Goal: Task Accomplishment & Management: Manage account settings

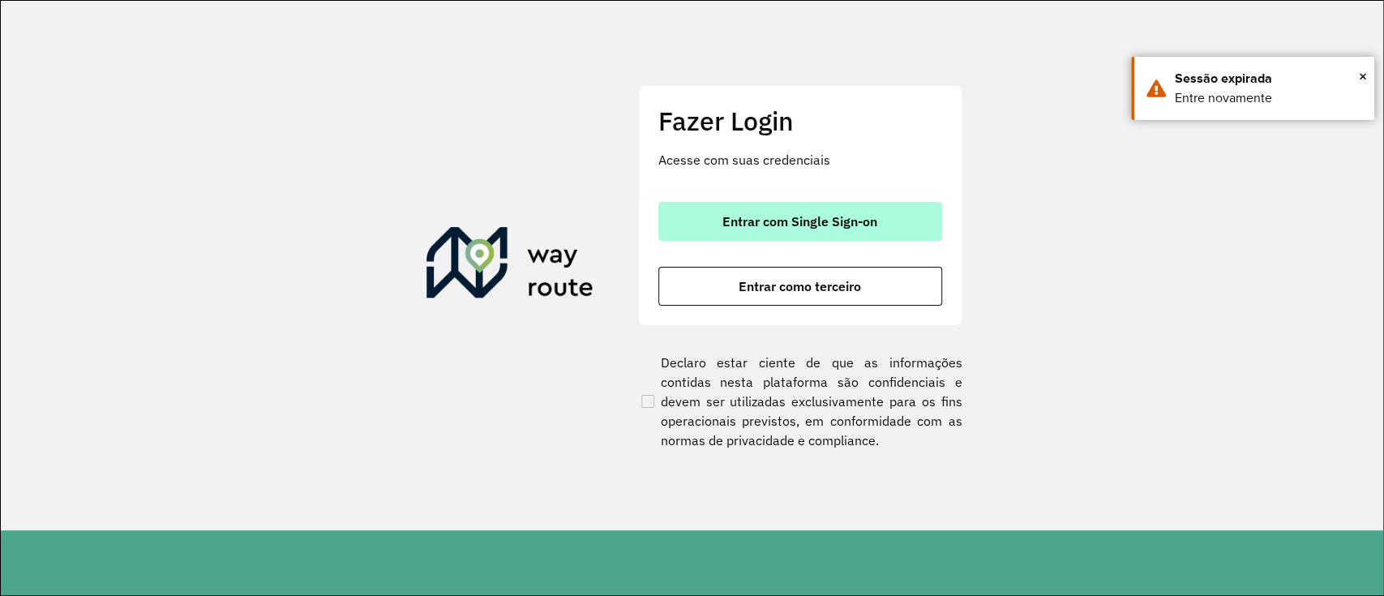
click at [786, 217] on span "Entrar com Single Sign-on" at bounding box center [799, 221] width 155 height 13
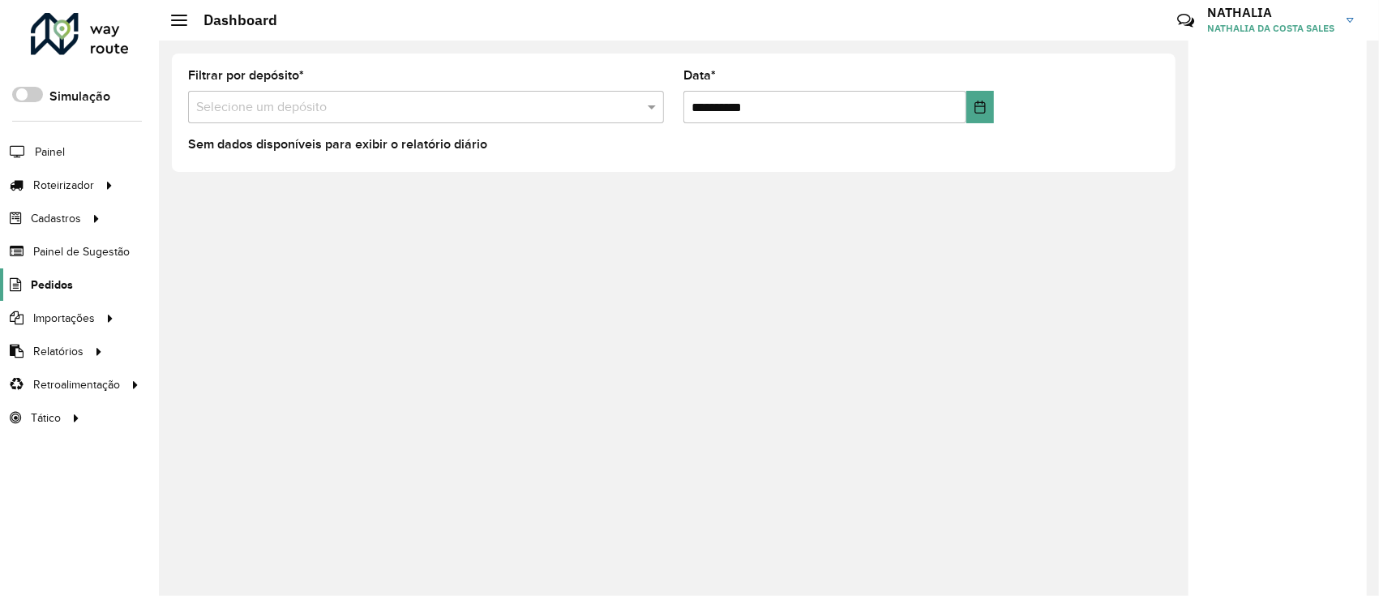
click at [65, 281] on span "Pedidos" at bounding box center [52, 284] width 42 height 17
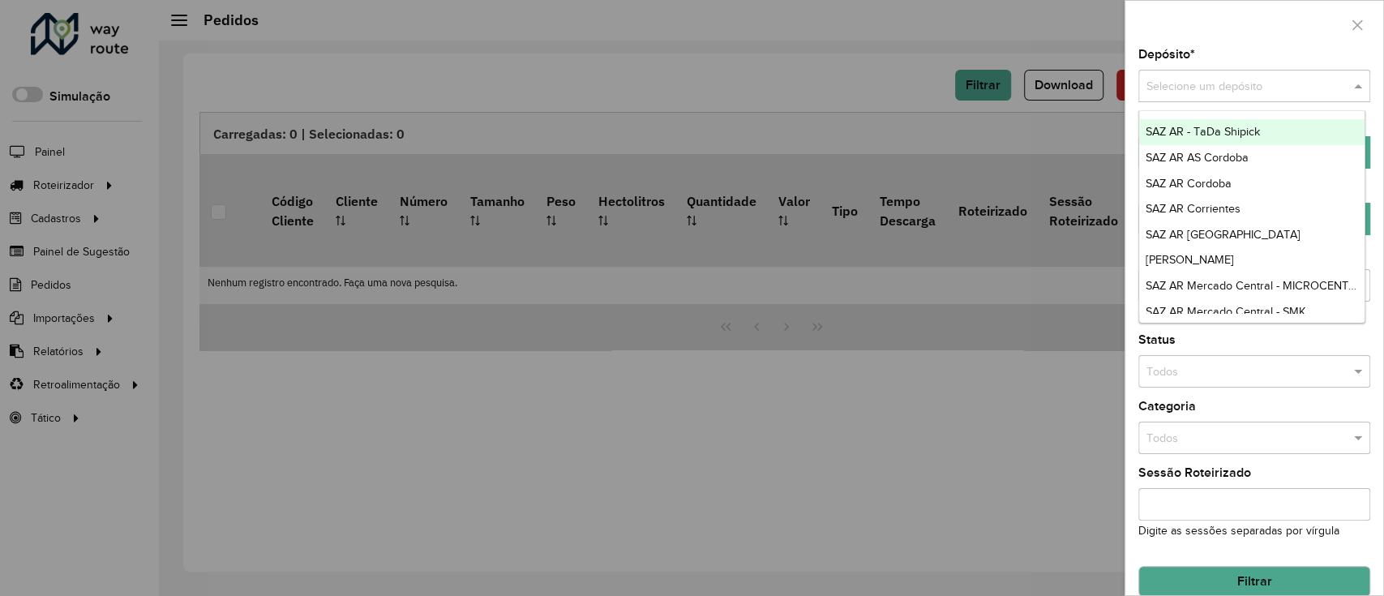
click at [1210, 92] on input "text" at bounding box center [1237, 87] width 183 height 18
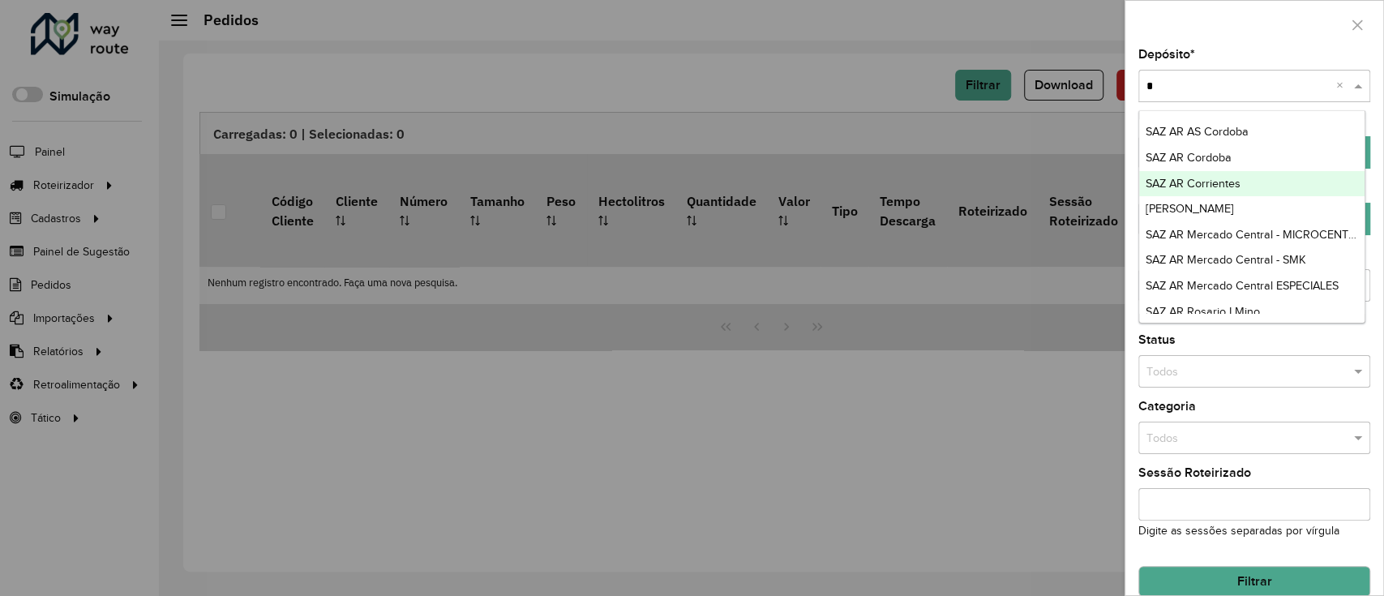
type input "**"
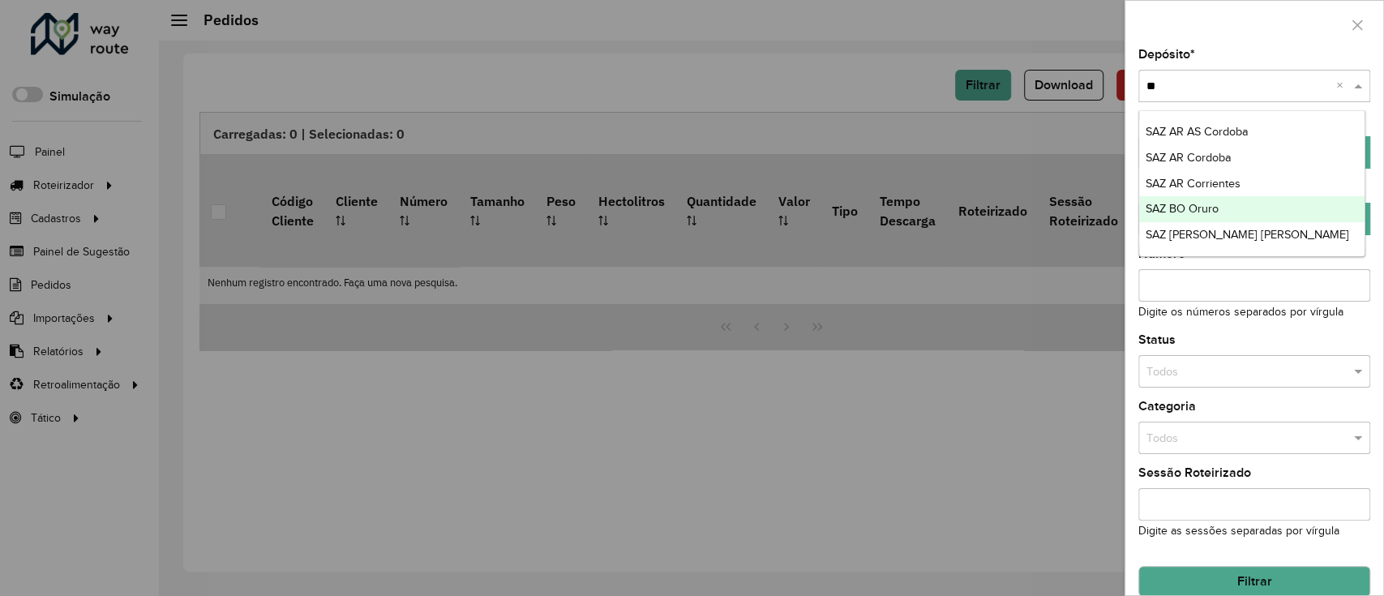
click at [1206, 210] on span "SAZ BO Oruro" at bounding box center [1182, 208] width 73 height 13
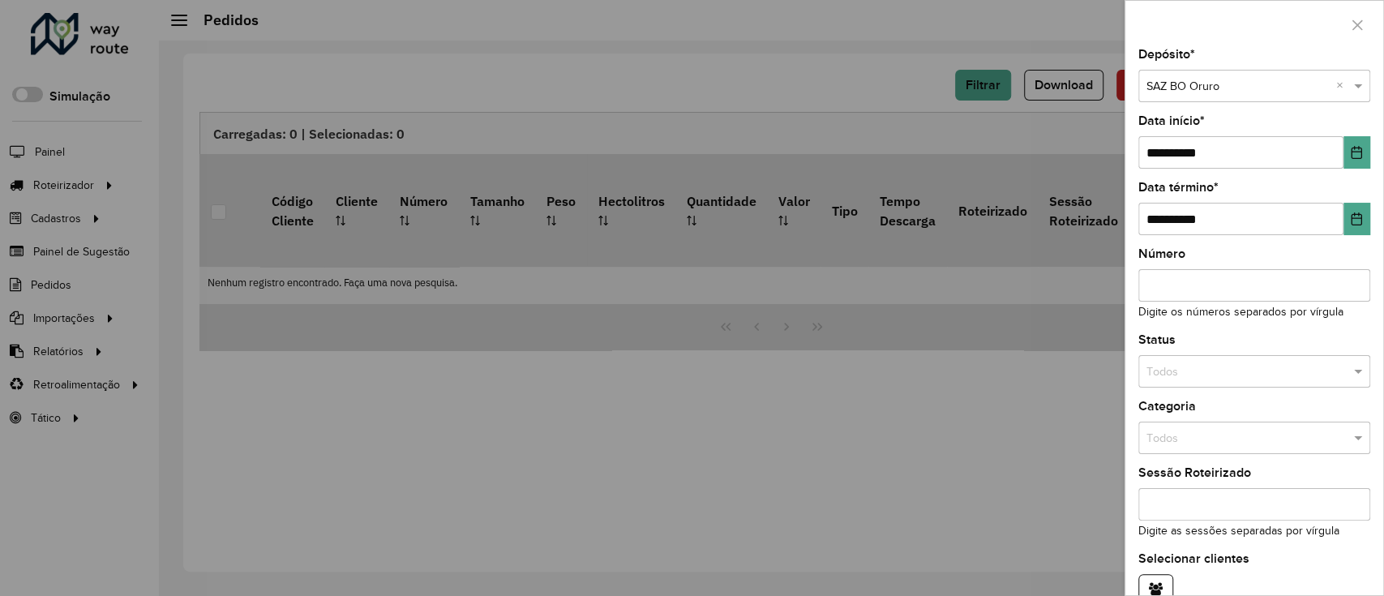
click at [1364, 135] on div "**********" at bounding box center [1254, 142] width 232 height 54
click at [1353, 147] on icon "Choose Date" at bounding box center [1356, 152] width 13 height 13
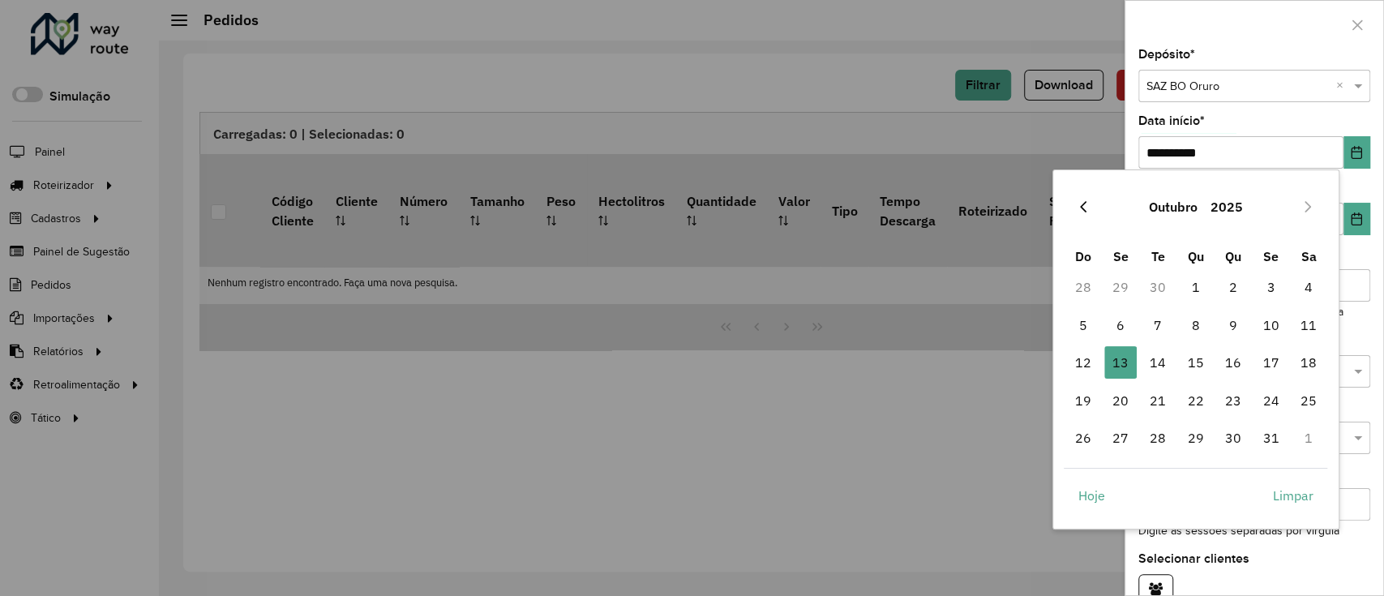
click at [1090, 211] on icon "Previous Month" at bounding box center [1083, 206] width 13 height 13
click at [1089, 211] on icon "Previous Month" at bounding box center [1083, 206] width 13 height 13
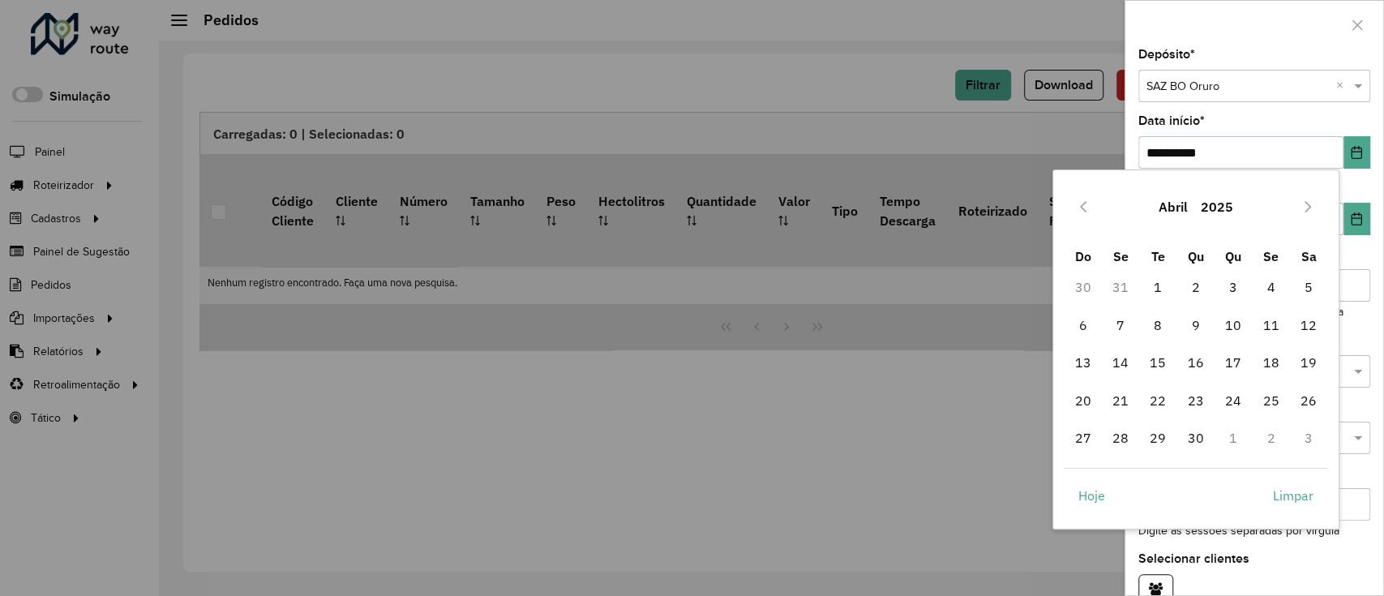
click at [1089, 211] on icon "Previous Month" at bounding box center [1083, 206] width 13 height 13
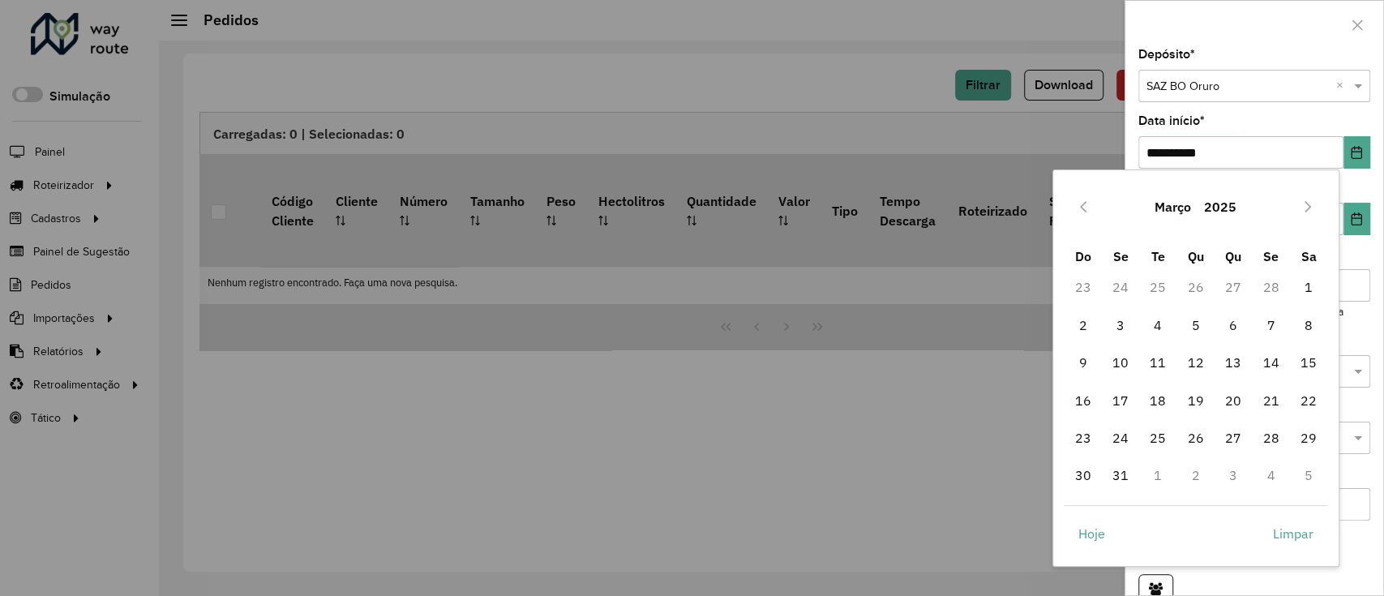
click at [1089, 211] on icon "Previous Month" at bounding box center [1083, 206] width 13 height 13
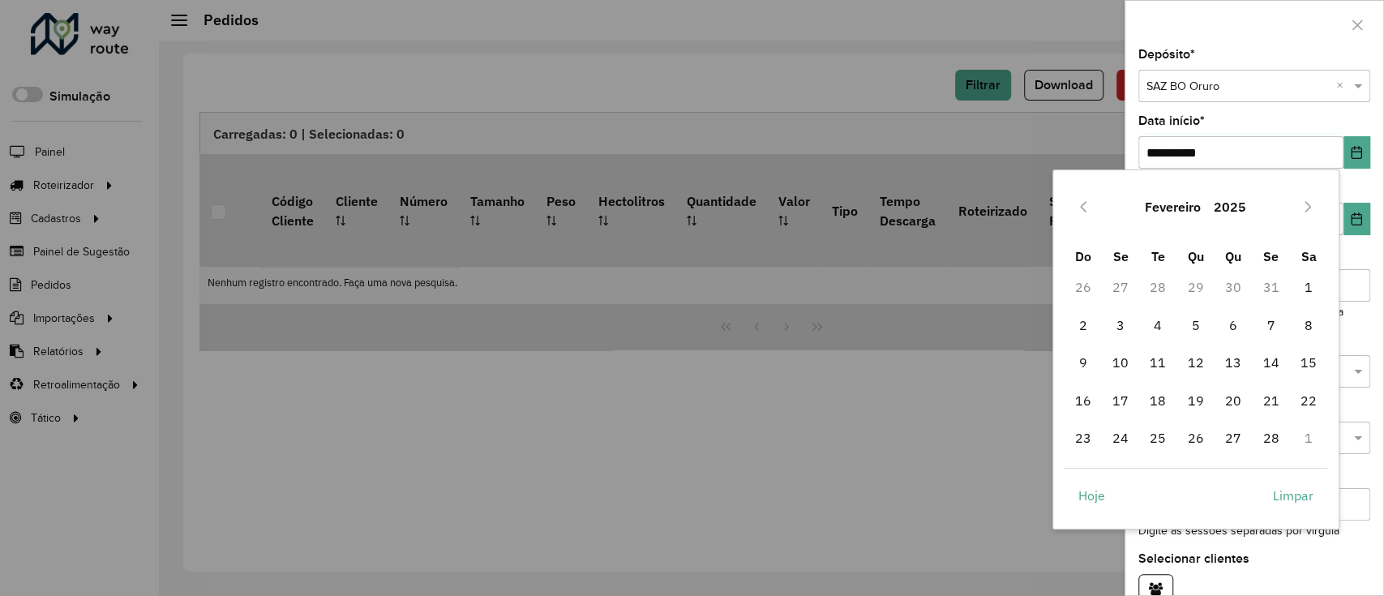
click at [1088, 211] on icon "Previous Month" at bounding box center [1083, 206] width 13 height 13
drag, startPoint x: 1191, startPoint y: 282, endPoint x: 1199, endPoint y: 278, distance: 9.1
click at [1193, 283] on span "1" at bounding box center [1196, 287] width 32 height 32
type input "**********"
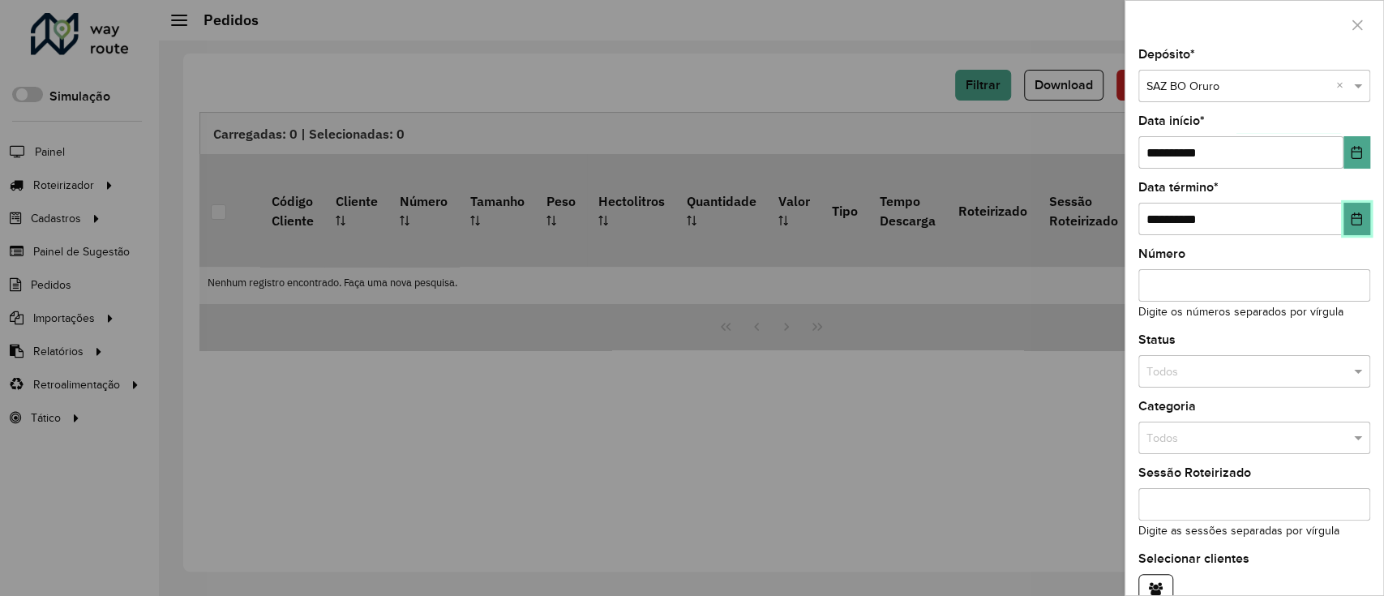
click at [1351, 214] on icon "Choose Date" at bounding box center [1356, 218] width 11 height 13
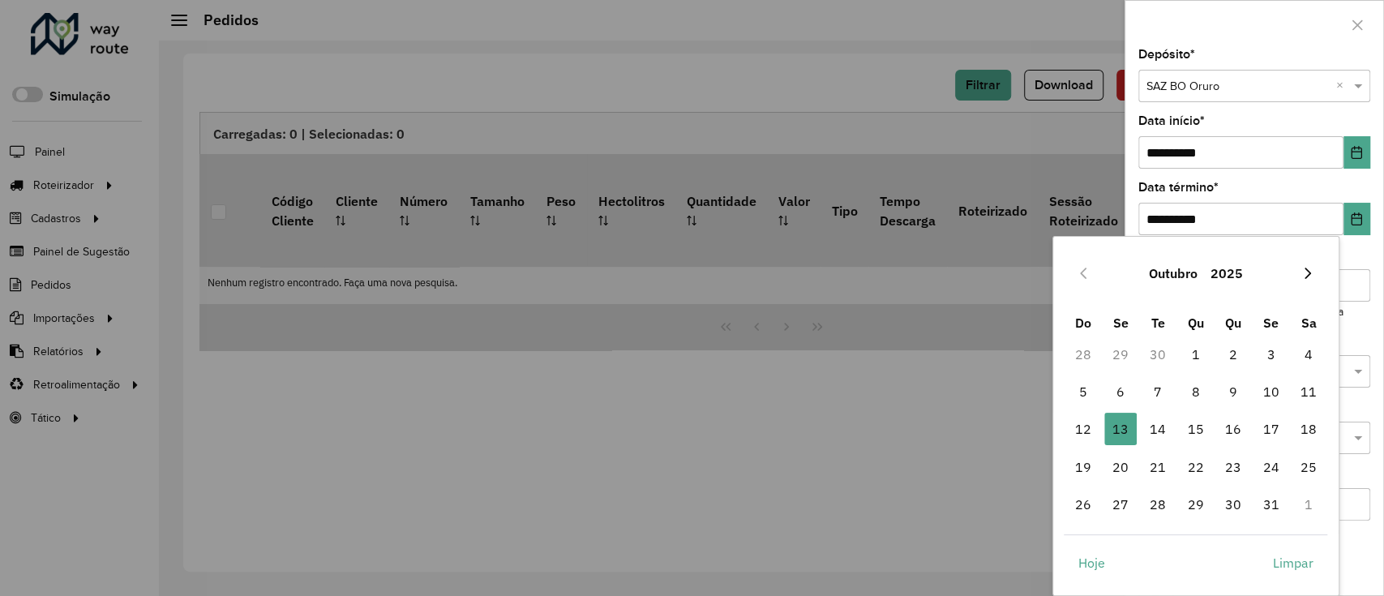
click at [1309, 271] on icon "Next Month" at bounding box center [1307, 273] width 13 height 13
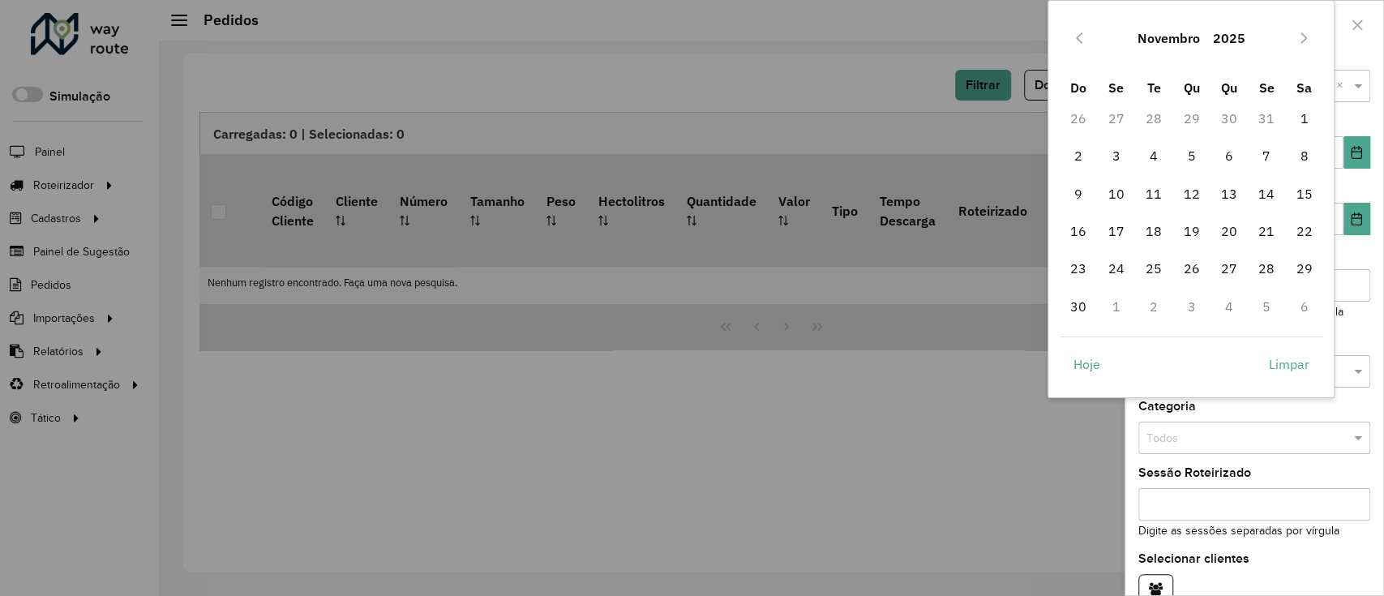
click at [1308, 271] on span "29" at bounding box center [1303, 268] width 32 height 32
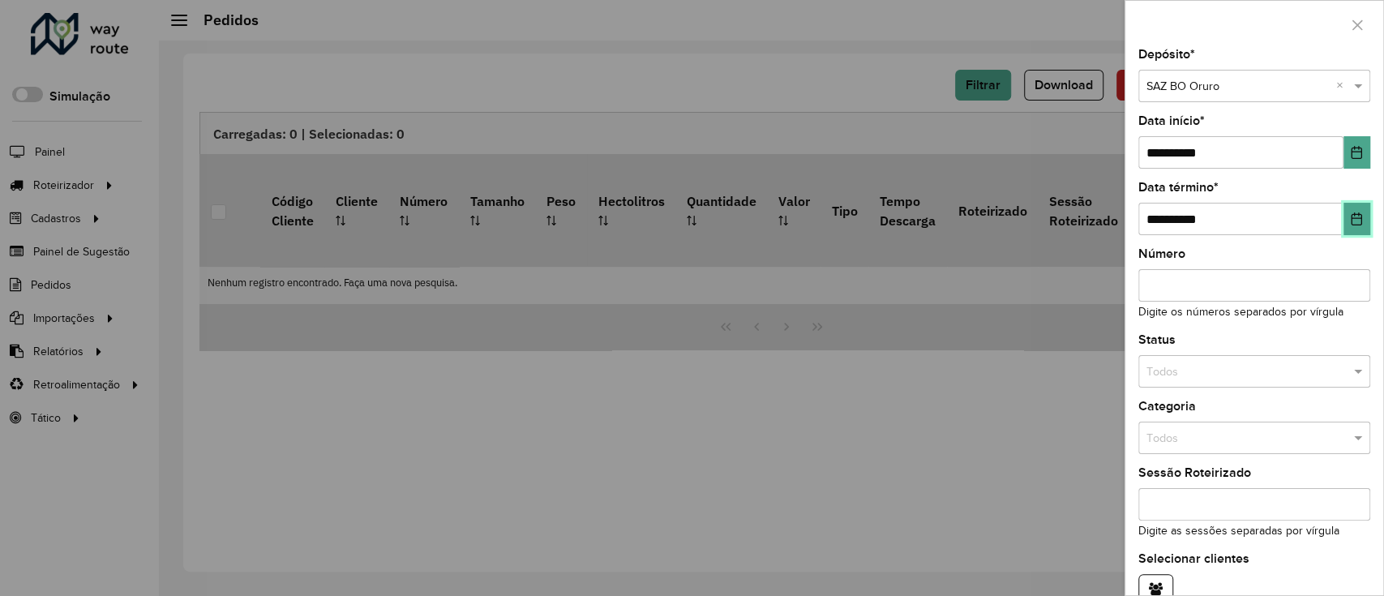
click at [1348, 230] on button "Choose Date" at bounding box center [1356, 219] width 27 height 32
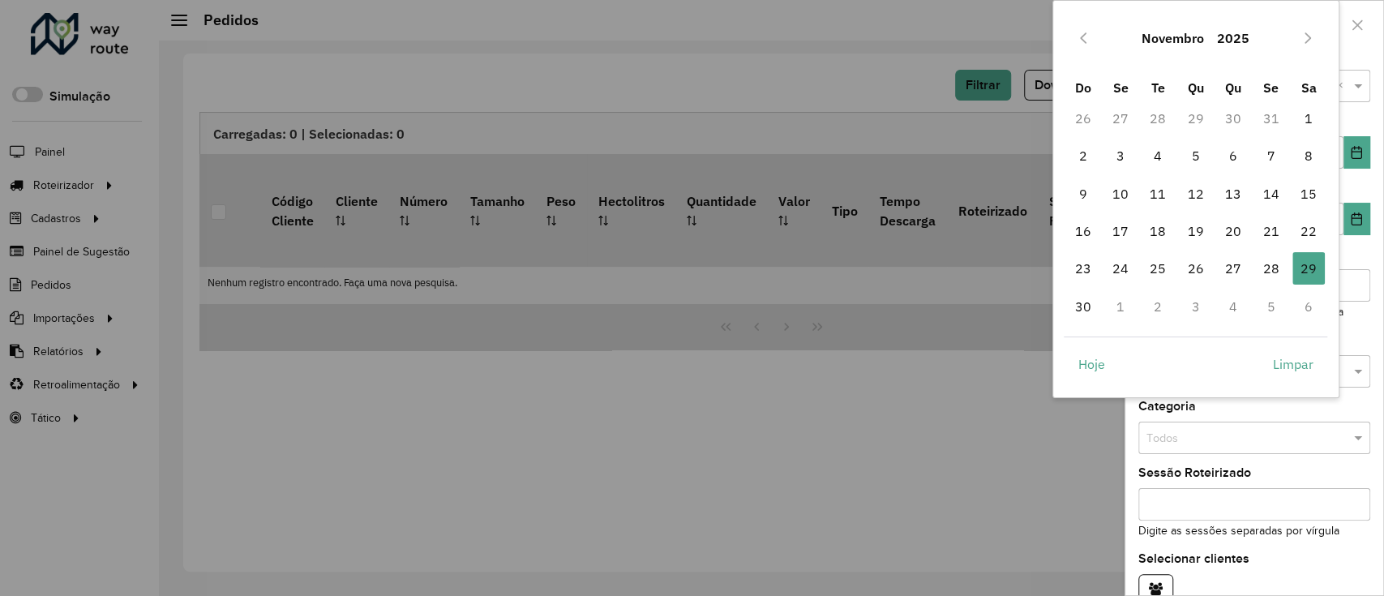
click at [1300, 33] on button "Next Month" at bounding box center [1308, 38] width 26 height 26
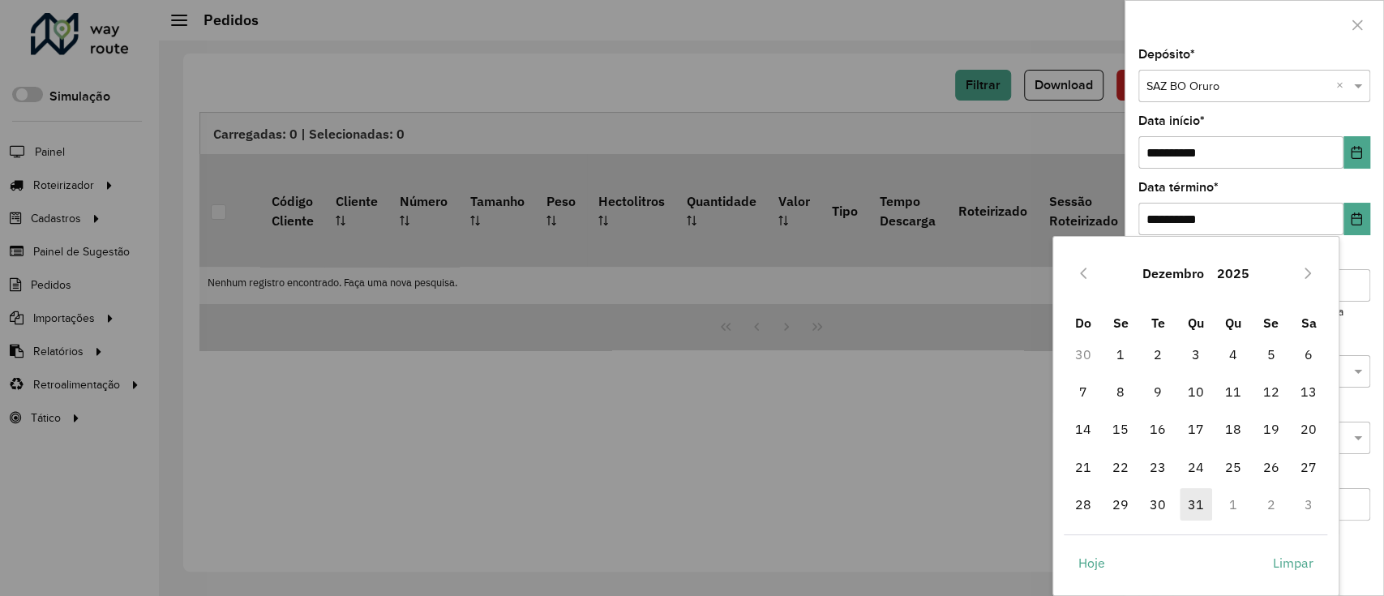
click at [1184, 500] on span "31" at bounding box center [1196, 504] width 32 height 32
type input "**********"
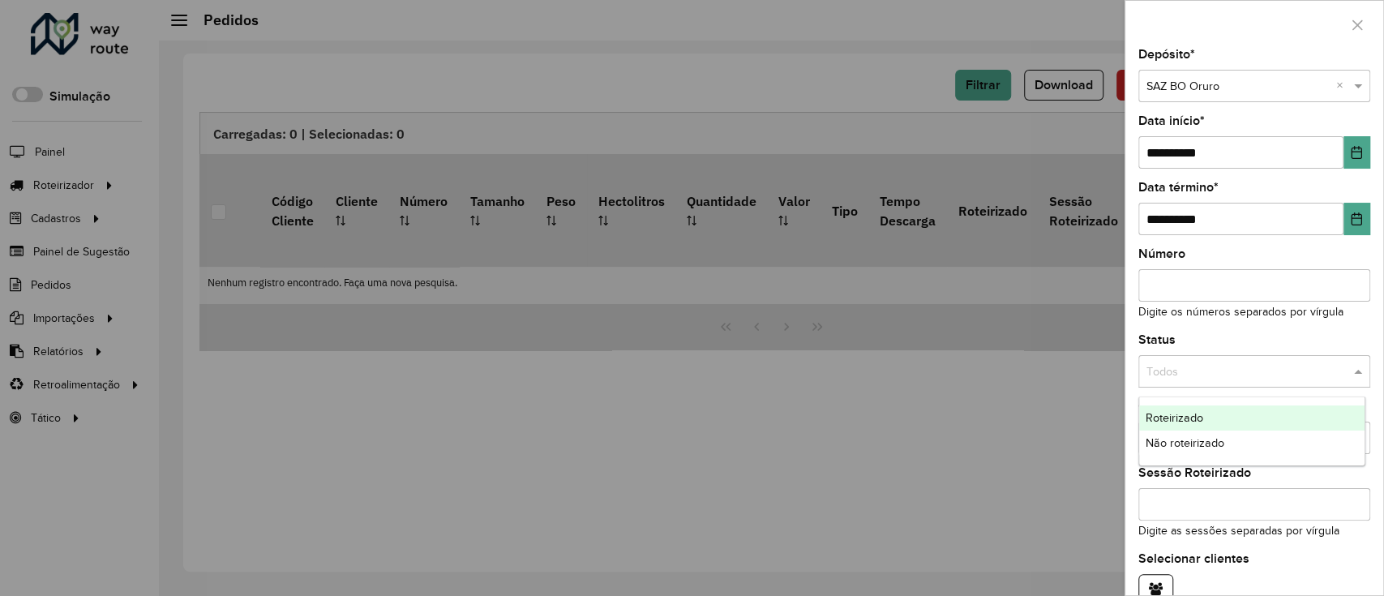
click at [1270, 380] on div "Todos" at bounding box center [1254, 371] width 232 height 32
click at [1225, 439] on div "Não roteirizado" at bounding box center [1252, 443] width 226 height 26
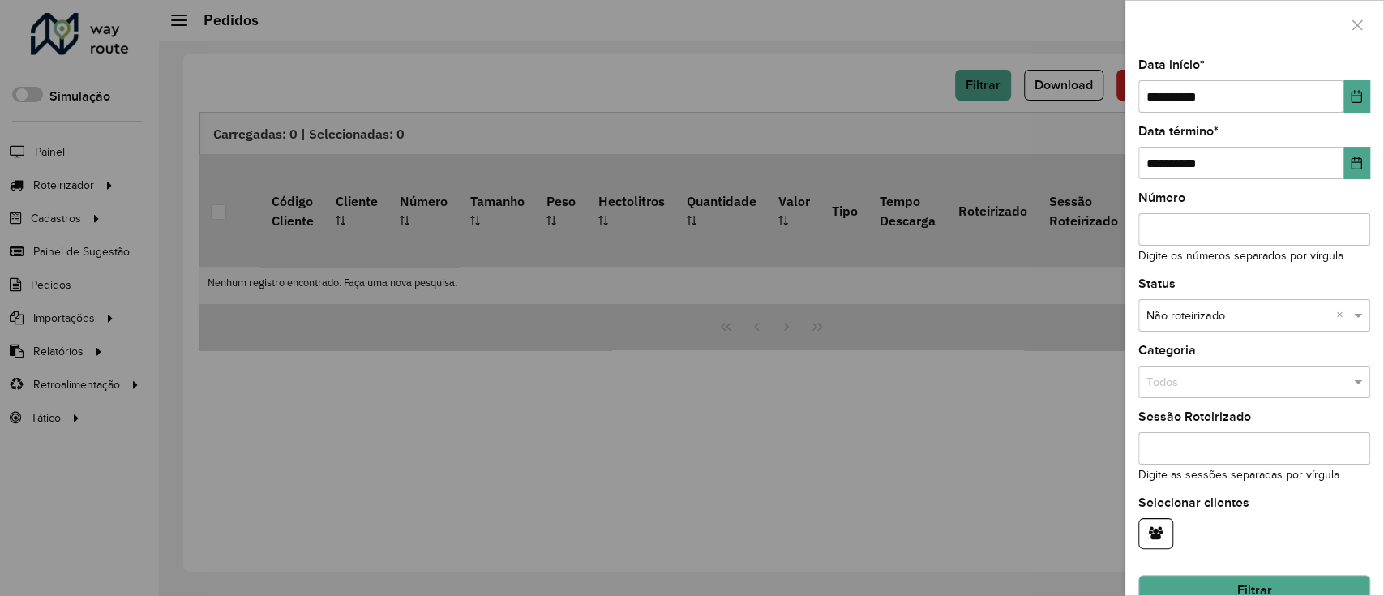
scroll to position [87, 0]
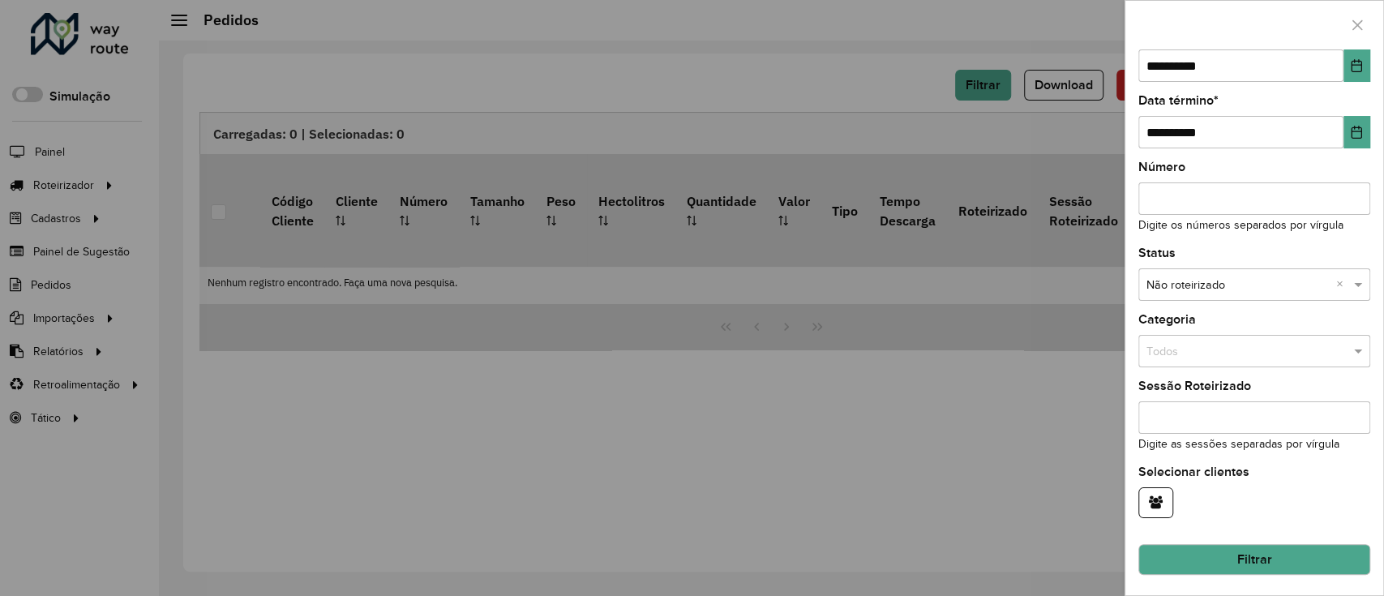
click at [1291, 558] on button "Filtrar" at bounding box center [1254, 559] width 232 height 31
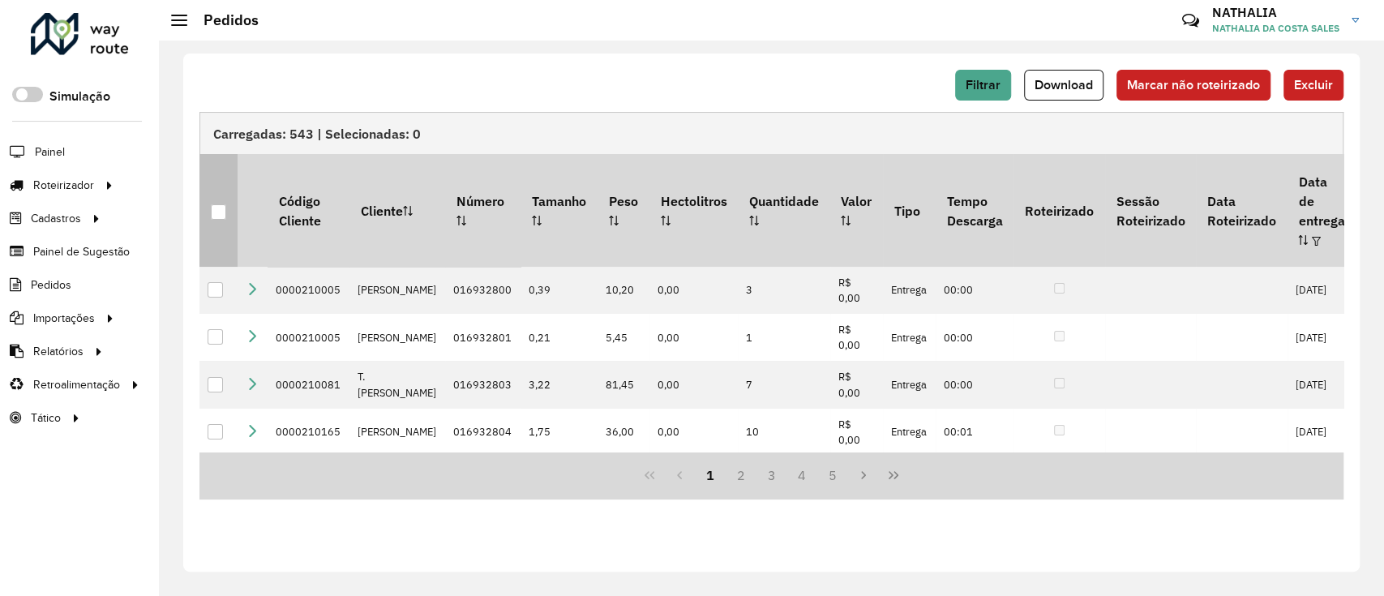
click at [222, 208] on div at bounding box center [218, 211] width 15 height 15
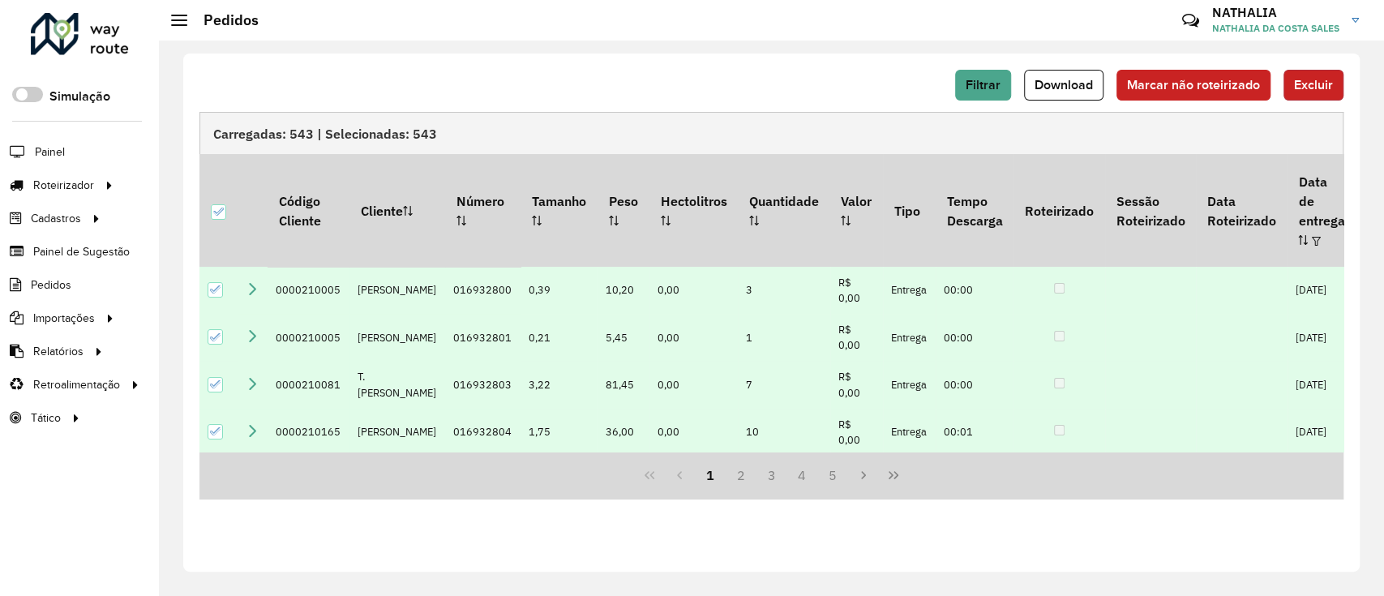
click at [1320, 94] on button "Excluir" at bounding box center [1313, 85] width 60 height 31
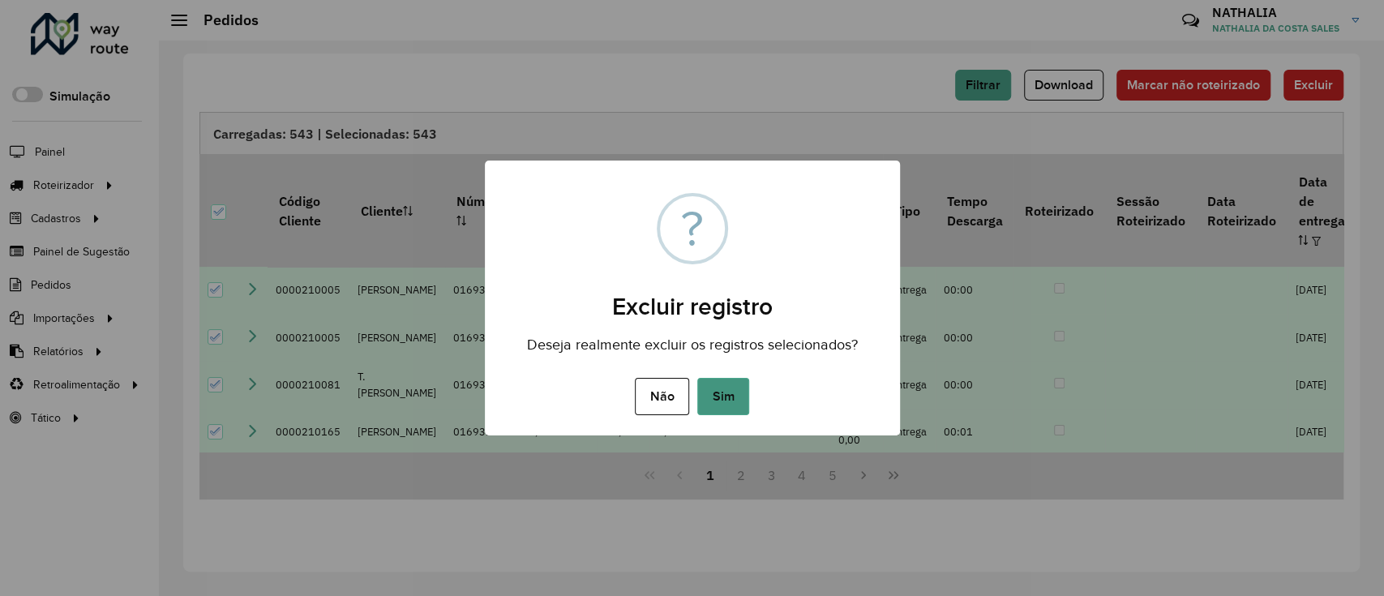
click at [726, 383] on button "Sim" at bounding box center [723, 396] width 52 height 37
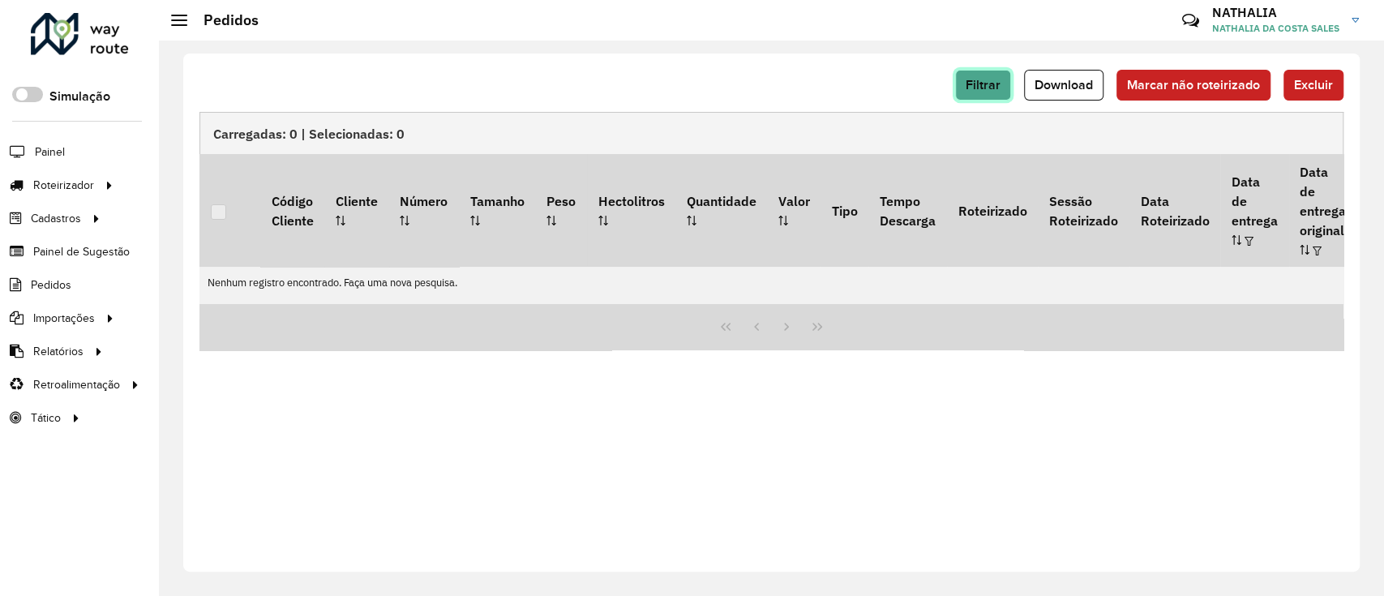
click at [980, 87] on span "Filtrar" at bounding box center [983, 85] width 35 height 14
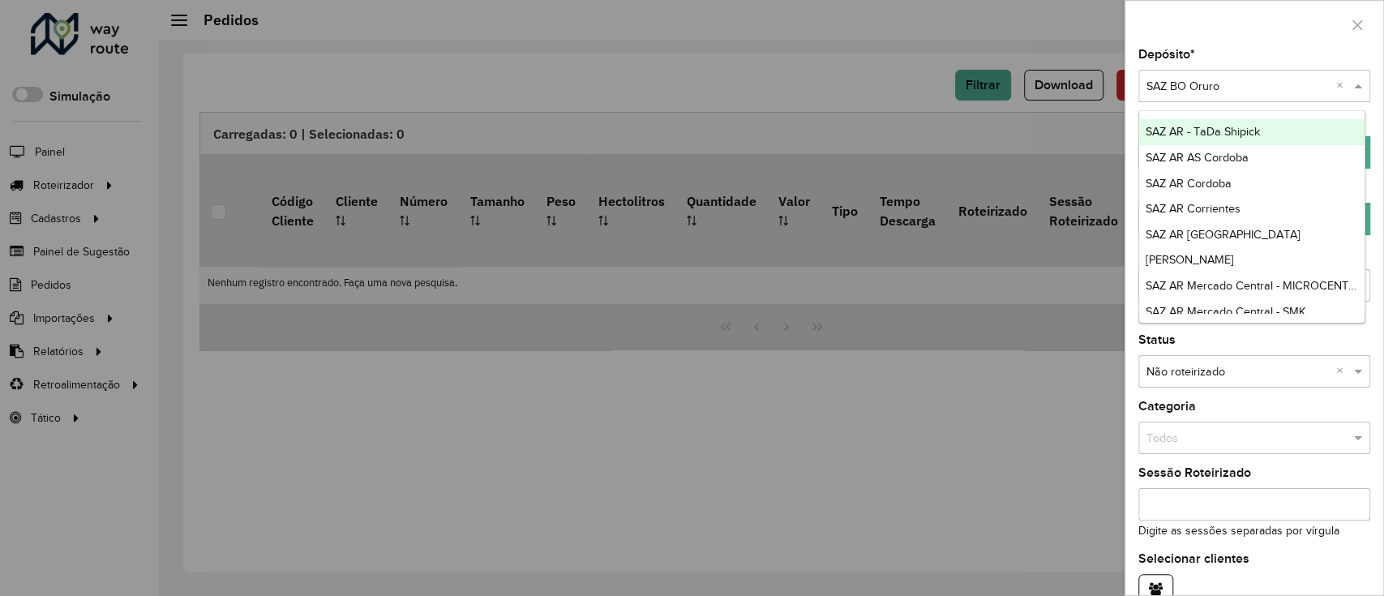
click at [1200, 94] on input "text" at bounding box center [1237, 87] width 183 height 18
click at [733, 101] on div at bounding box center [692, 298] width 1384 height 596
